Goal: Information Seeking & Learning: Find specific fact

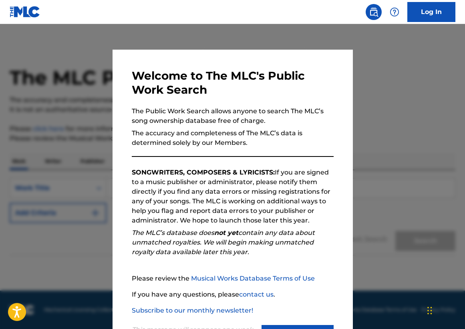
click at [323, 51] on div "Welcome to The MLC's Public Work Search The Public Work Search allows anyone to…" at bounding box center [232, 208] width 240 height 317
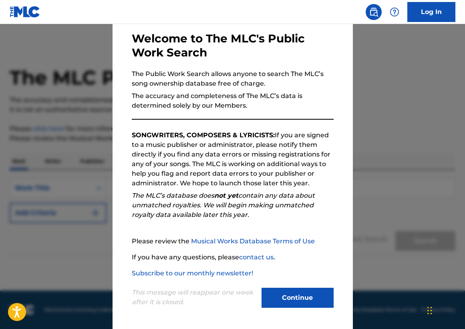
click at [303, 298] on button "Continue" at bounding box center [297, 298] width 72 height 20
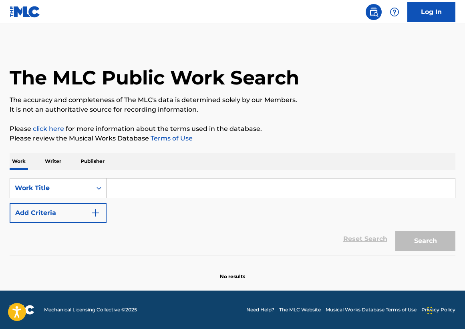
click at [208, 193] on input "Search Form" at bounding box center [280, 188] width 348 height 19
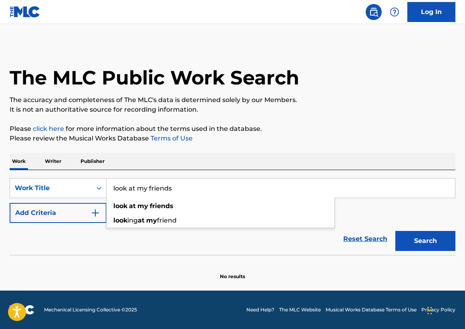
type input "look at my friends"
click at [111, 202] on div "look at my friends" at bounding box center [220, 206] width 228 height 14
click at [96, 208] on img "Search Form" at bounding box center [95, 213] width 10 height 10
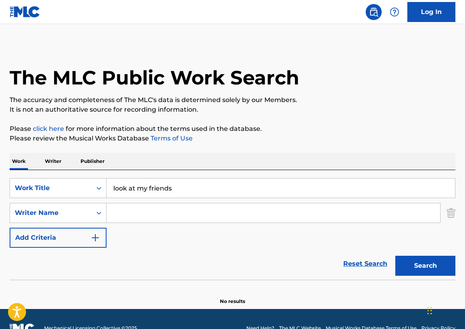
click at [137, 213] on input "Search Form" at bounding box center [272, 212] width 333 height 19
paste input "[PERSON_NAME]"
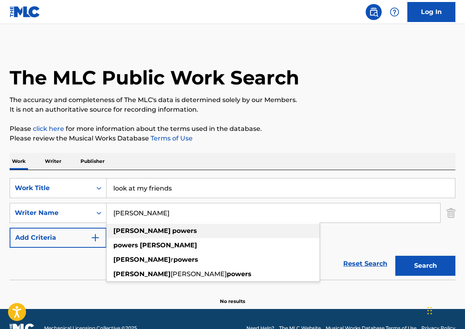
click at [282, 232] on div "[PERSON_NAME]" at bounding box center [212, 231] width 213 height 14
type input "[PERSON_NAME]"
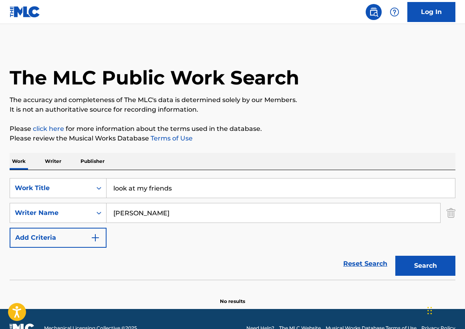
click at [430, 253] on div "Search" at bounding box center [423, 264] width 64 height 32
click at [430, 265] on button "Search" at bounding box center [425, 266] width 60 height 20
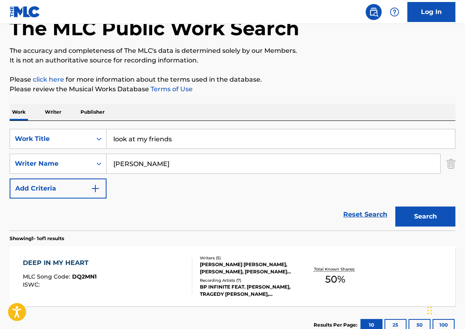
scroll to position [70, 0]
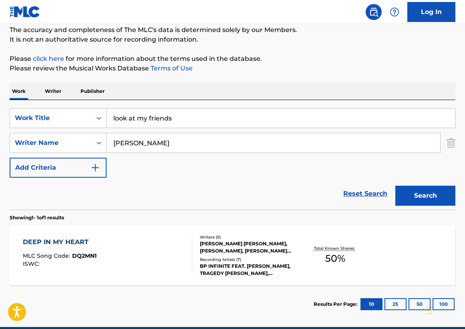
click at [119, 245] on div "DEEP IN MY HEART MLC Song Code : DQ2MN1 ISWC :" at bounding box center [107, 255] width 169 height 36
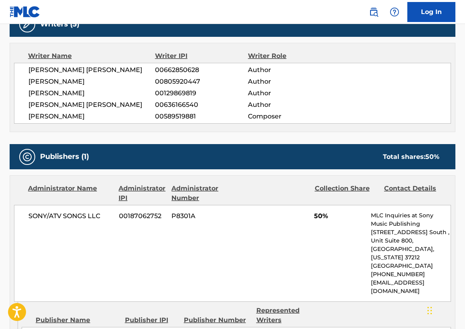
scroll to position [237, 0]
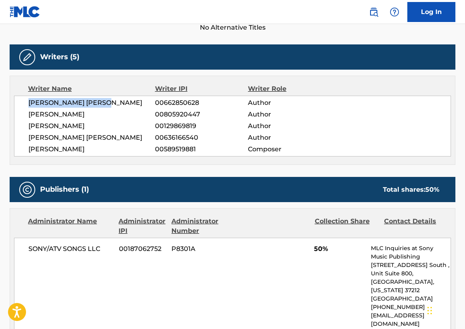
drag, startPoint x: 114, startPoint y: 104, endPoint x: 25, endPoint y: 98, distance: 89.5
click at [25, 98] on div "[PERSON_NAME] [PERSON_NAME] 00662850628 Author [PERSON_NAME] 00805920447 Author…" at bounding box center [232, 126] width 437 height 61
copy span "[PERSON_NAME] [PERSON_NAME]"
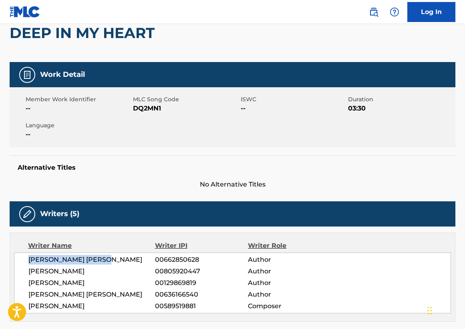
scroll to position [0, 0]
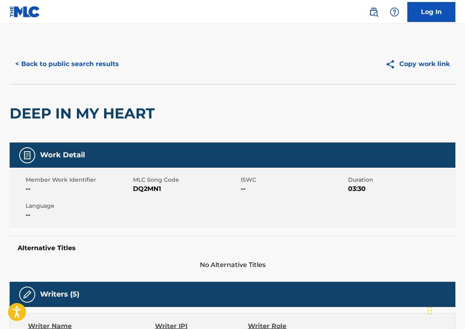
click at [82, 64] on button "< Back to public search results" at bounding box center [67, 64] width 115 height 20
